Goal: Find specific page/section: Find specific page/section

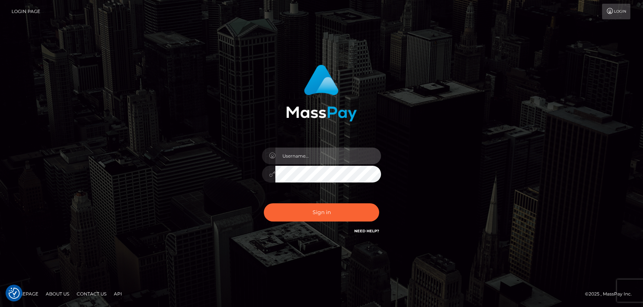
type input "hello.feetfinder"
click at [327, 154] on input "hello.feetfinder" at bounding box center [328, 156] width 106 height 17
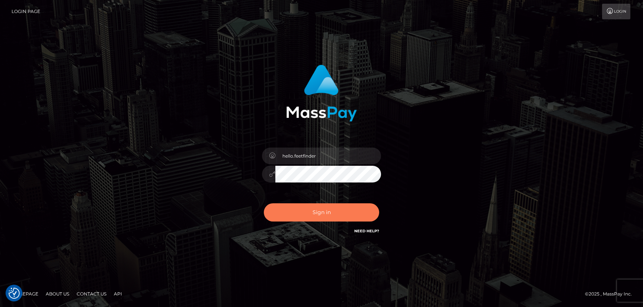
click at [329, 216] on button "Sign in" at bounding box center [321, 212] width 115 height 18
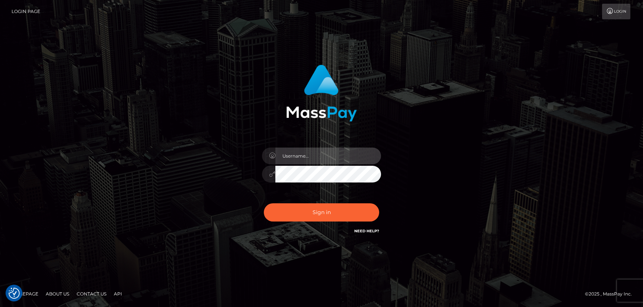
type input "hello.feetfinder"
click at [349, 153] on input "hello.feetfinder" at bounding box center [328, 156] width 106 height 17
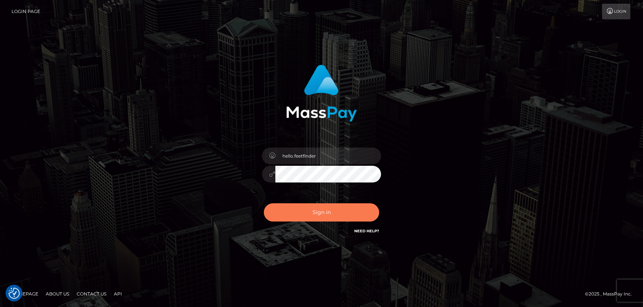
click at [316, 214] on button "Sign in" at bounding box center [321, 212] width 115 height 18
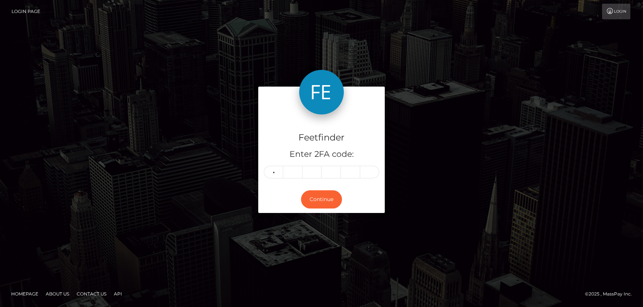
type input "7"
type input "8"
type input "9"
type input "5"
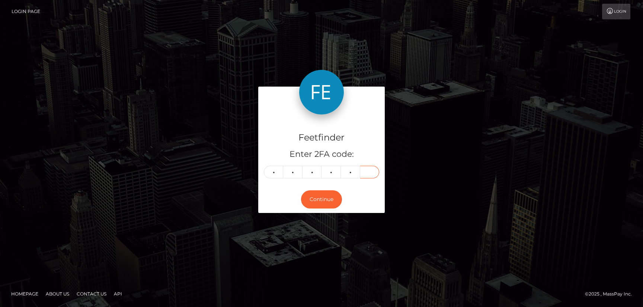
type input "5"
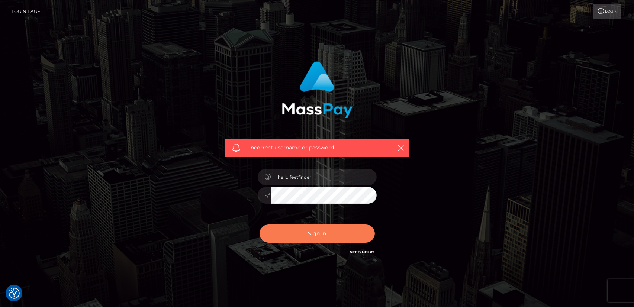
click at [334, 240] on button "Sign in" at bounding box center [317, 234] width 115 height 18
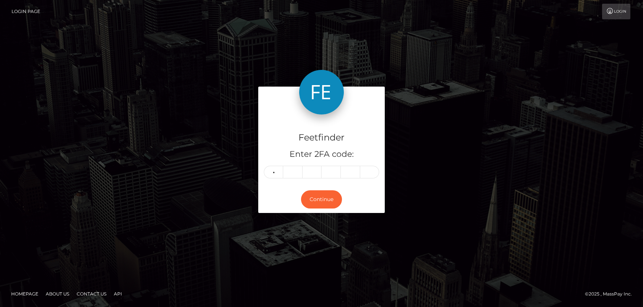
type input "7"
type input "9"
type input "8"
type input "9"
type input "5"
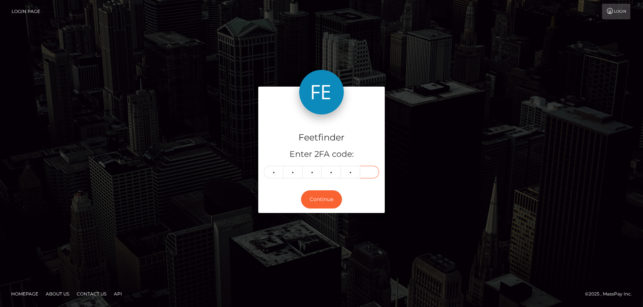
type input "5"
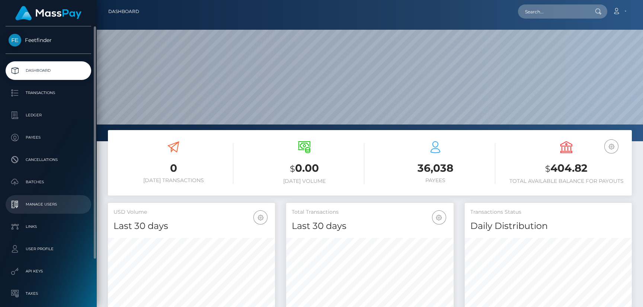
scroll to position [132, 167]
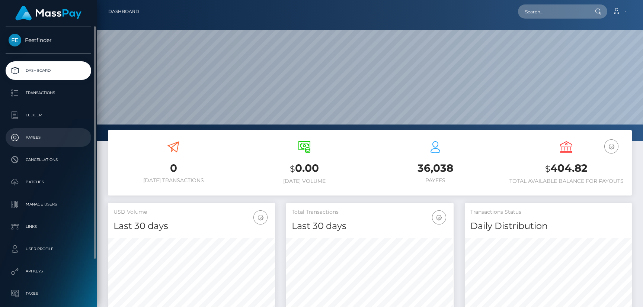
click at [40, 132] on p "Payees" at bounding box center [49, 137] width 80 height 11
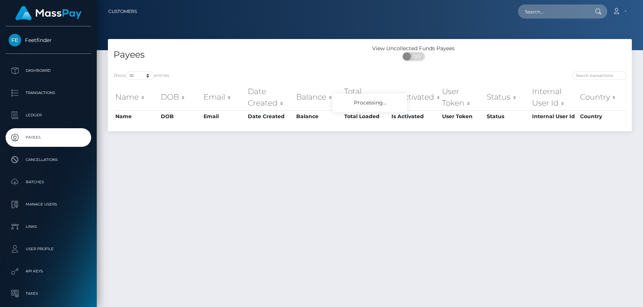
click at [546, 9] on input "text" at bounding box center [553, 11] width 70 height 14
click at [597, 12] on icon at bounding box center [598, 12] width 6 height 6
click at [571, 11] on input "[PERSON_NAME]" at bounding box center [553, 11] width 70 height 14
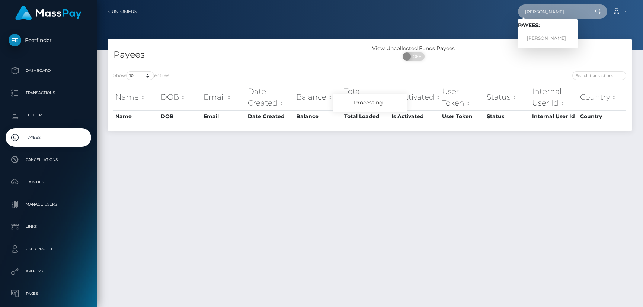
click at [562, 8] on input "[PERSON_NAME]" at bounding box center [553, 11] width 70 height 14
paste input "[PERSON_NAME]"
type input "Molly Buck"
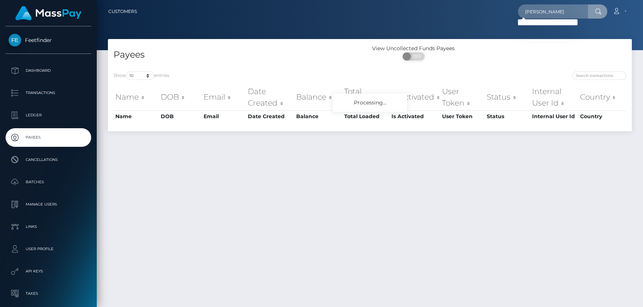
click at [595, 12] on icon at bounding box center [598, 12] width 6 height 6
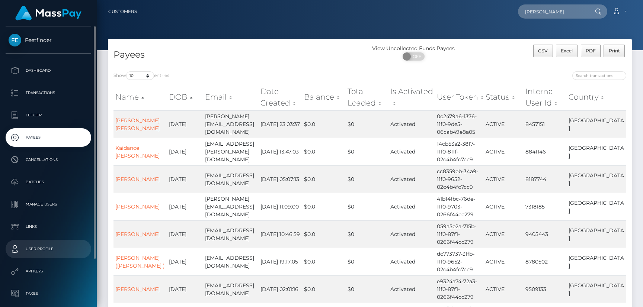
click at [47, 246] on p "User Profile" at bounding box center [49, 249] width 80 height 11
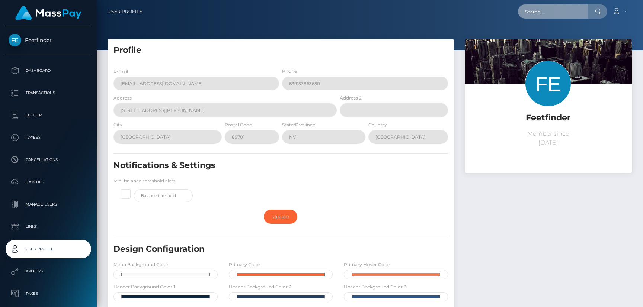
click at [564, 11] on input "text" at bounding box center [553, 11] width 70 height 14
click at [600, 10] on icon at bounding box center [598, 12] width 6 height 6
click at [566, 9] on input "Molly Buck" at bounding box center [553, 11] width 70 height 14
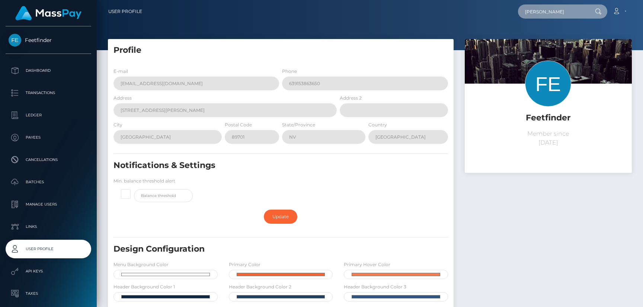
click at [566, 9] on input "Molly Buck" at bounding box center [553, 11] width 70 height 14
paste input "Eve Elizabeth Stephens"
click at [566, 9] on input "Eve Elizabeth Stephens" at bounding box center [553, 11] width 70 height 14
type input "Eve Elizabeth Stephens"
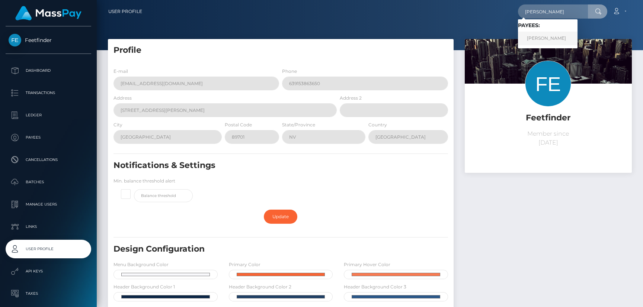
click at [553, 32] on link "Eve Elizabeth Stephens" at bounding box center [548, 39] width 60 height 14
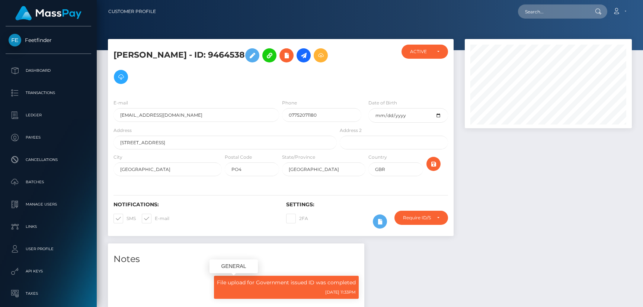
scroll to position [89, 167]
